Goal: Navigation & Orientation: Find specific page/section

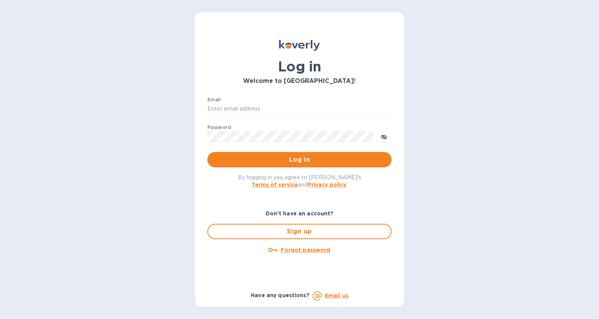
type input "[PERSON_NAME][EMAIL_ADDRESS][DOMAIN_NAME]"
click at [327, 157] on span "Log in" at bounding box center [299, 159] width 172 height 9
